Goal: Information Seeking & Learning: Learn about a topic

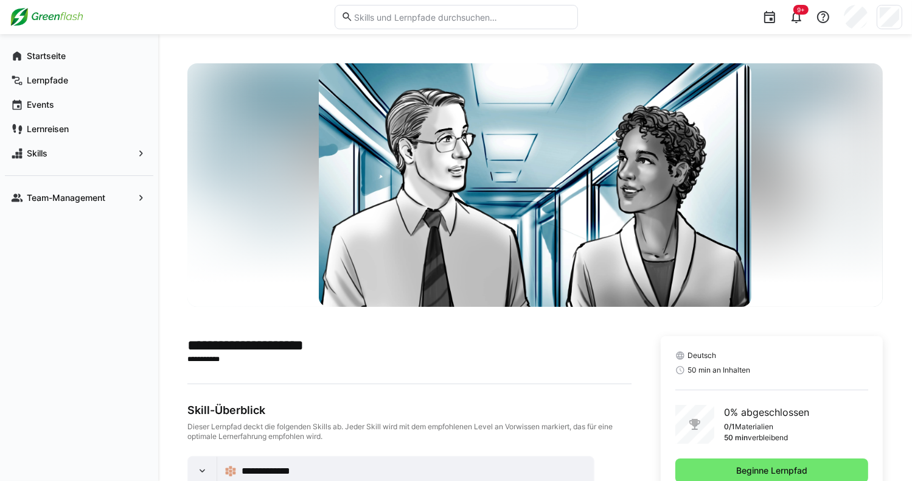
scroll to position [69, 0]
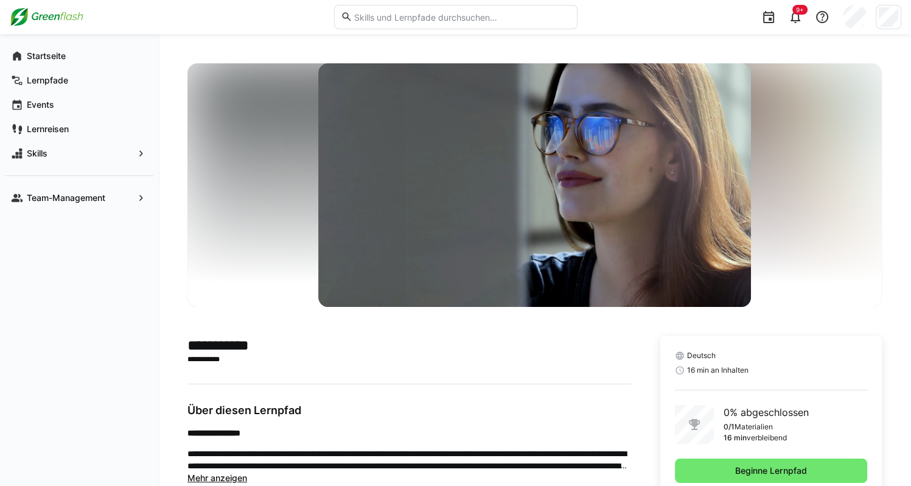
scroll to position [184, 0]
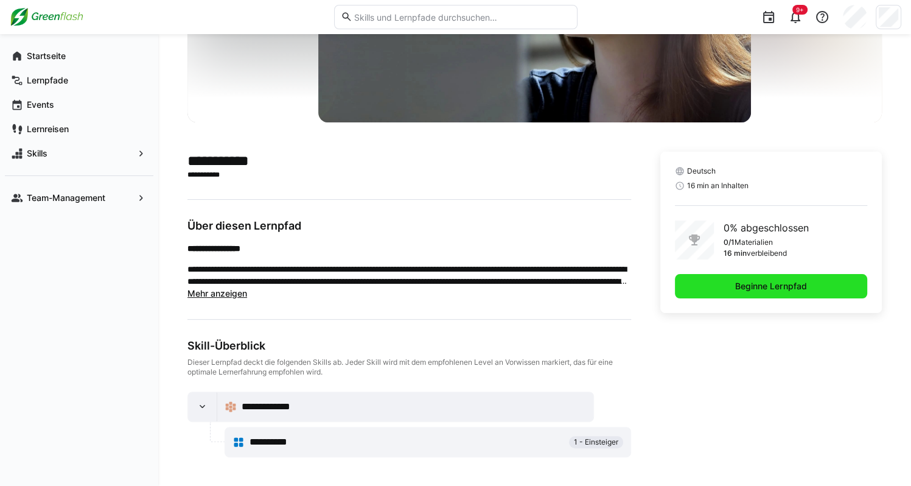
click at [734, 291] on span "Beginne Lernpfad" at bounding box center [771, 286] width 192 height 24
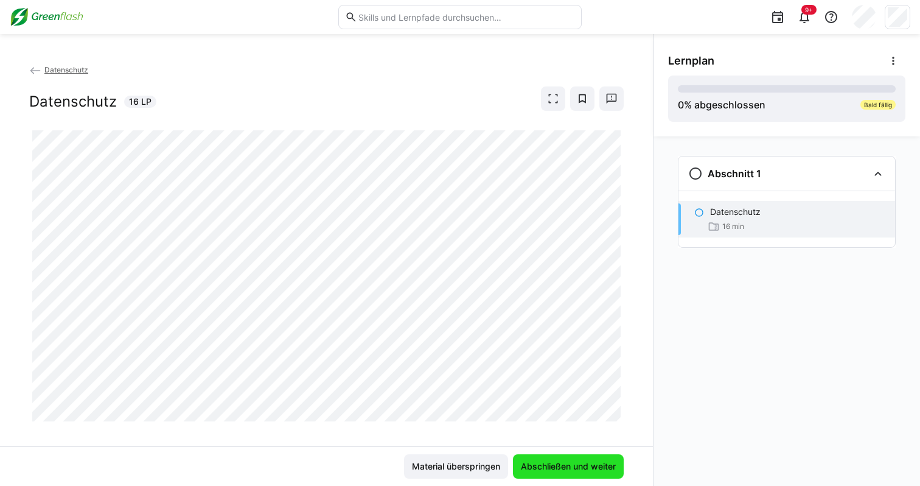
click at [545, 458] on span "Abschließen und weiter" at bounding box center [568, 466] width 111 height 24
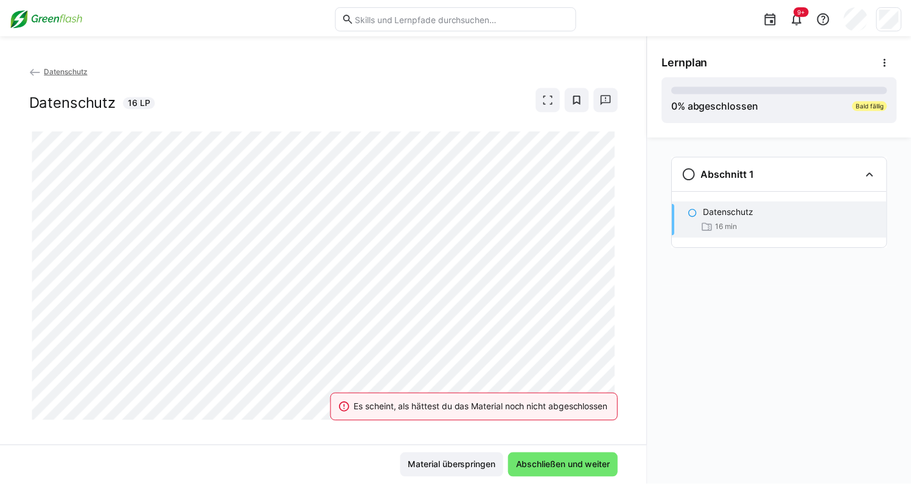
scroll to position [13, 0]
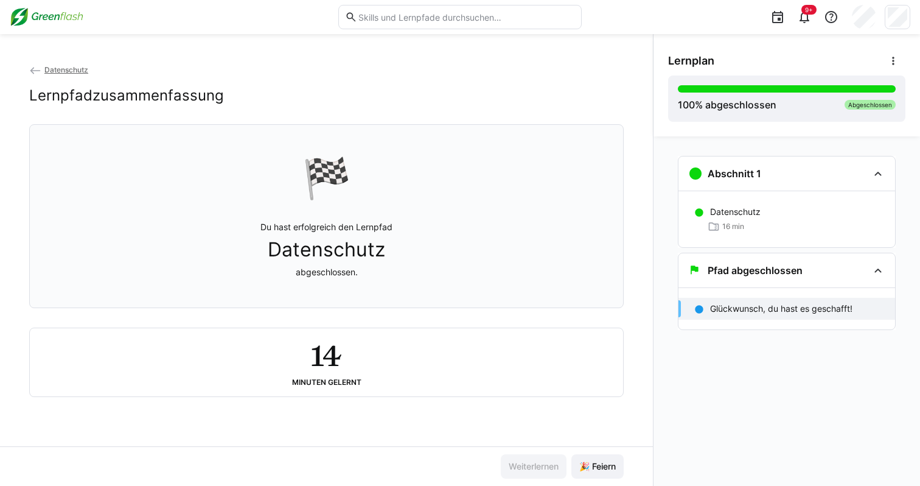
click at [75, 70] on span "Datenschutz" at bounding box center [66, 69] width 44 height 9
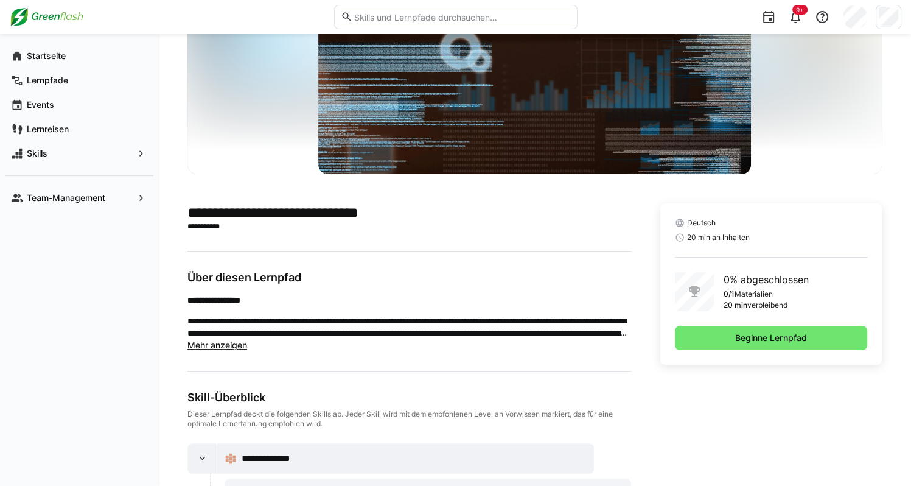
scroll to position [133, 0]
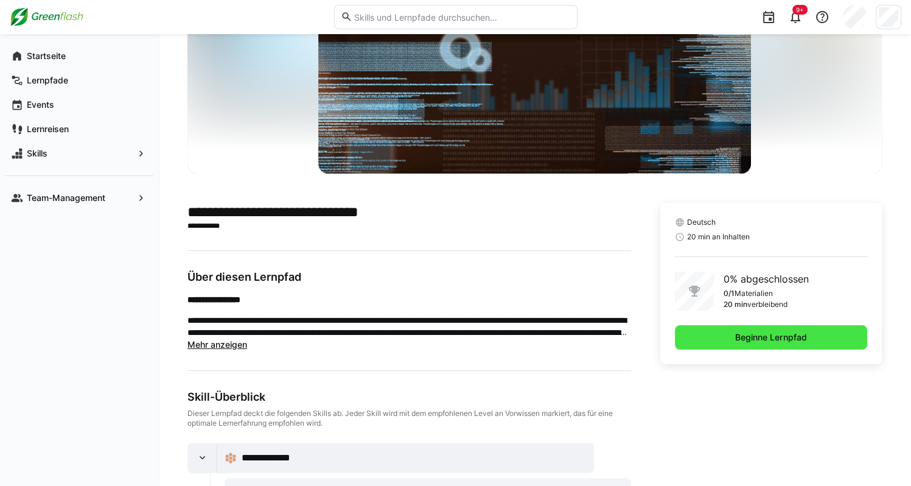
click at [764, 341] on span "Beginne Lernpfad" at bounding box center [770, 337] width 75 height 12
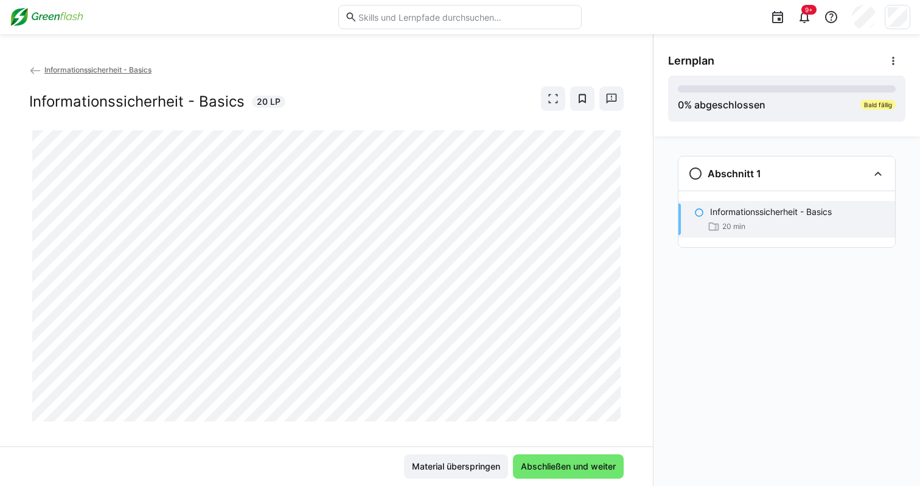
scroll to position [13, 0]
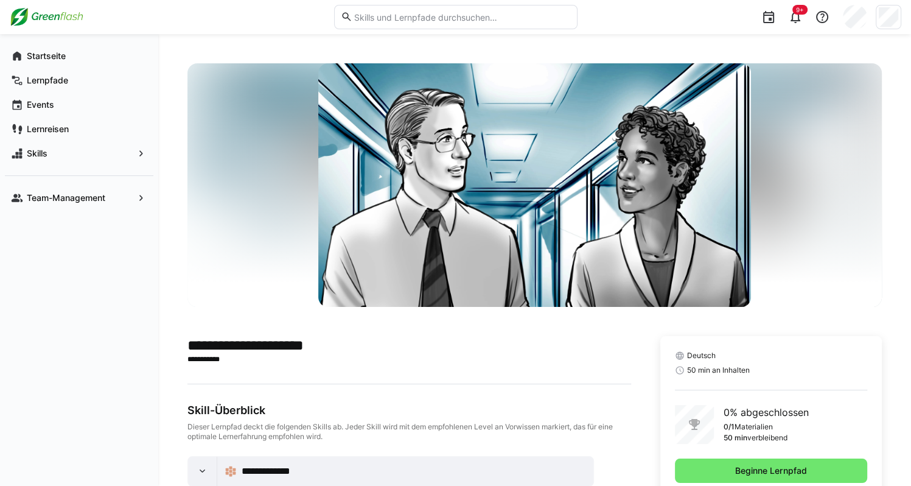
scroll to position [64, 0]
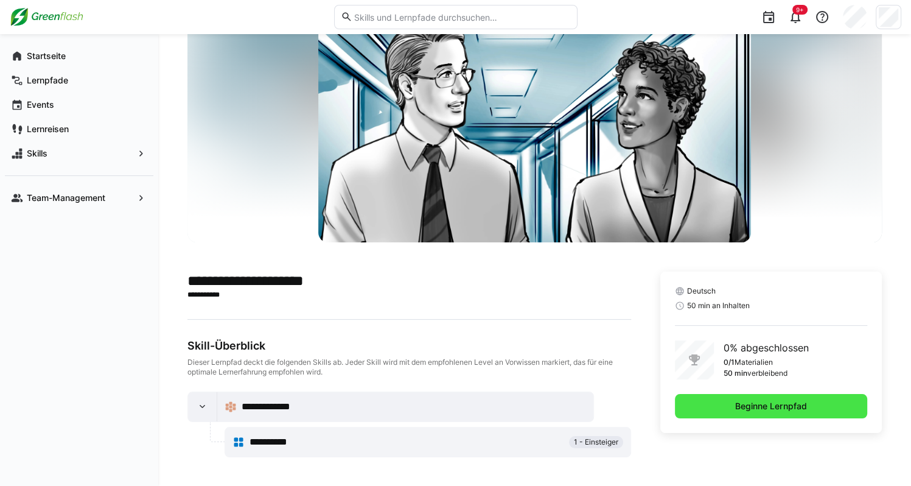
click at [725, 406] on span "Beginne Lernpfad" at bounding box center [771, 406] width 192 height 24
